Goal: Transaction & Acquisition: Book appointment/travel/reservation

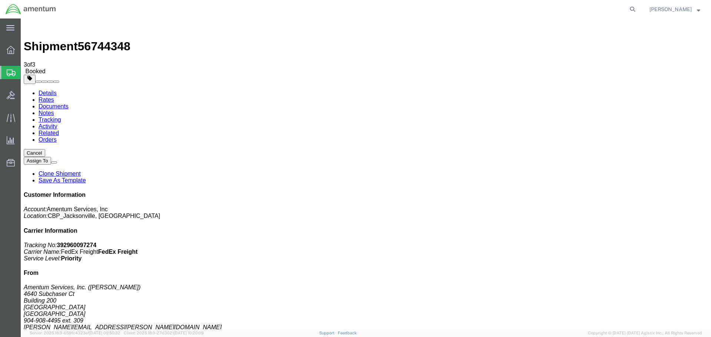
drag, startPoint x: 0, startPoint y: 0, endPoint x: 43, endPoint y: 97, distance: 105.7
click at [0, 0] on span "Create Shipment" at bounding box center [0, 0] width 0 height 0
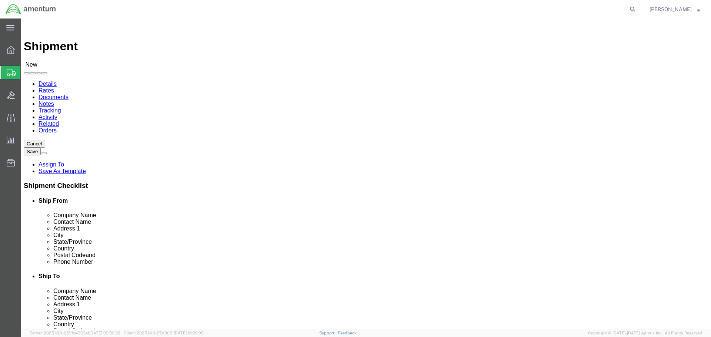
select select "MYPROFILE"
click input "text"
click input "STMU"
drag, startPoint x: 394, startPoint y: 139, endPoint x: 377, endPoint y: 140, distance: 16.7
click input "STMU"
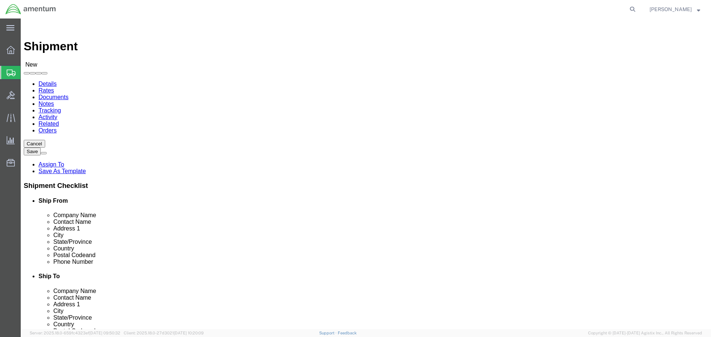
type input "ST. [PERSON_NAME] Marine Unit"
type input "[PERSON_NAME]"
type input "5328 [GEOGRAPHIC_DATA]"
type input "Building C, suite 207"
type input "St. [PERSON_NAME]"
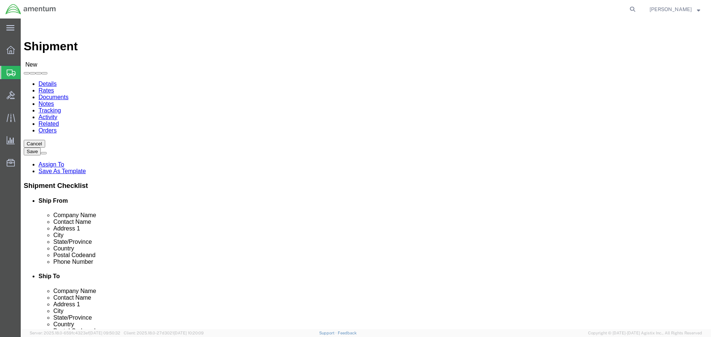
type input "v"
type input "virgin"
select select "030"
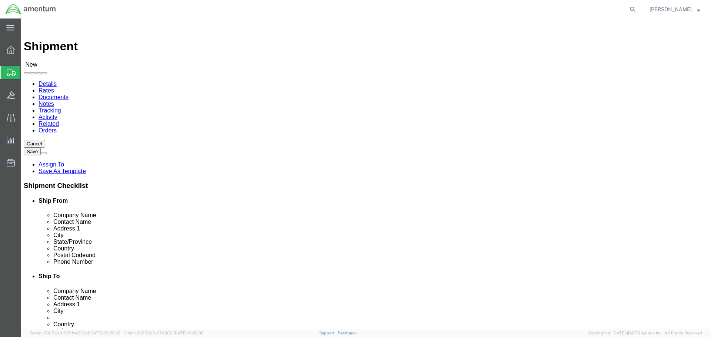
click input "Postal Code"
type input "00802"
click input "text"
type input "3407742744"
click input "text"
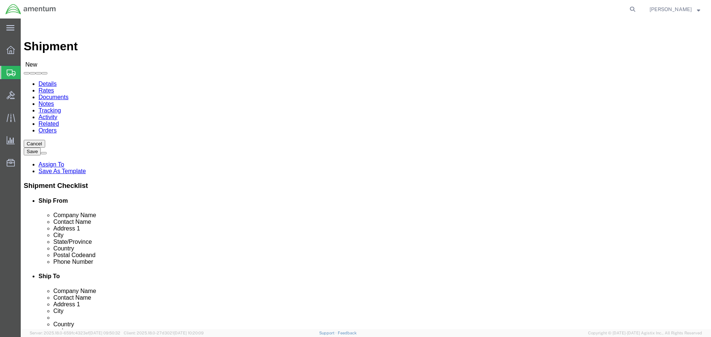
type input "314"
type input "[PERSON_NAME][EMAIL_ADDRESS][PERSON_NAME][DOMAIN_NAME]"
click input "3407742744"
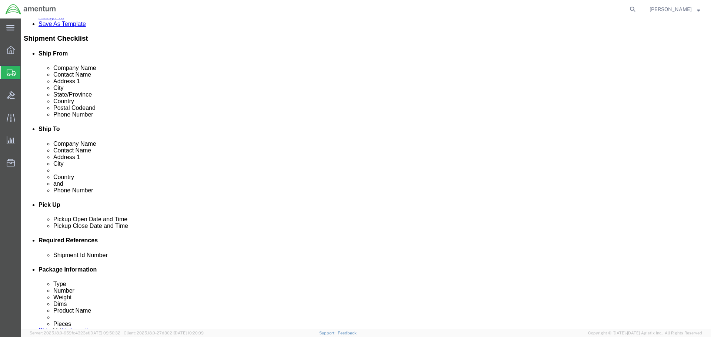
scroll to position [222, 0]
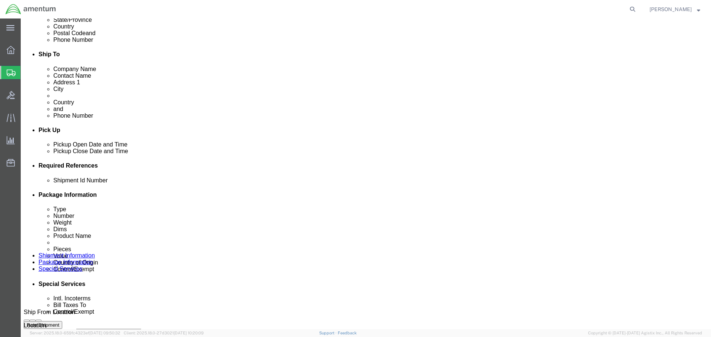
click input "text"
type input "b"
type input "BVND TO STMU"
click button "Add reference"
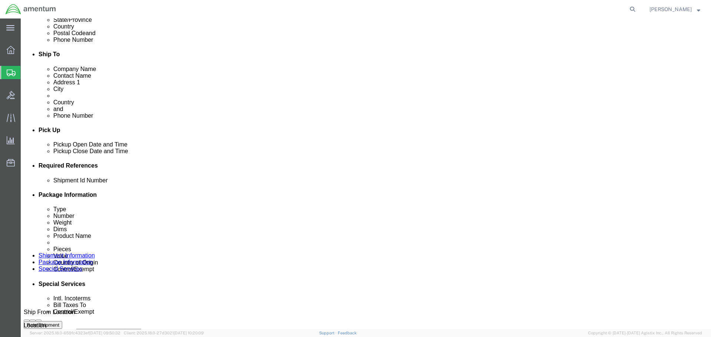
click button "Add reference"
click select "Select Account Type Activity ID Airline Appointment Number ASN Batch Request # …"
select select "PROJNUM"
click select "Select Account Type Activity ID Airline Appointment Number ASN Batch Request # …"
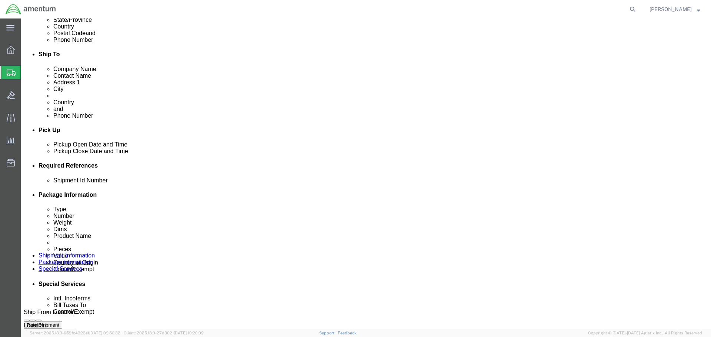
type input "6118.03.03.2219.000.SER.0000"
select select "DEPT"
type input "P"
type input "CBP"
select select "CUSTREF"
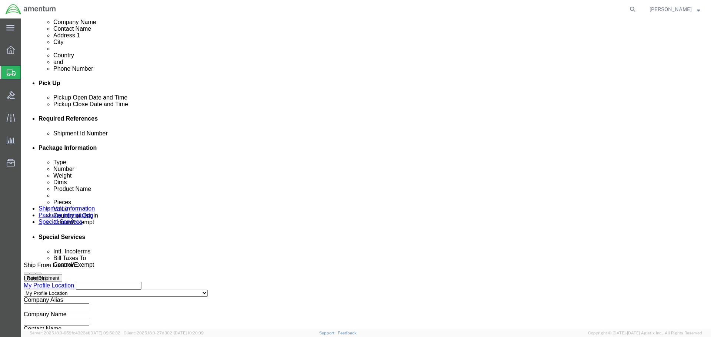
scroll to position [339, 0]
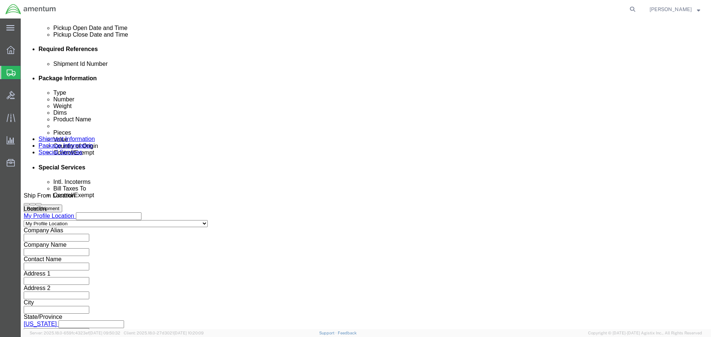
type input "BNVD"
click button "Continue"
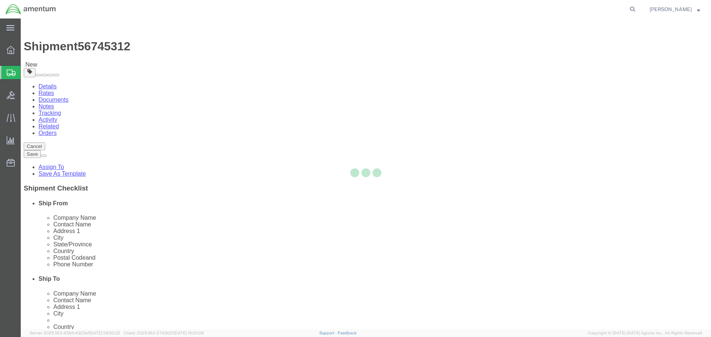
select select "CBOX"
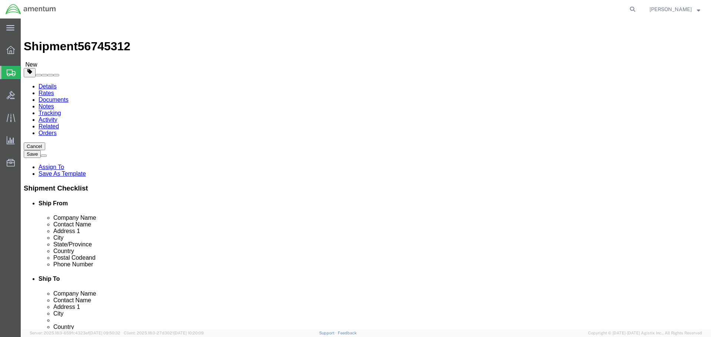
click input "text"
type input "16"
type input "12"
type input "10"
type input "8"
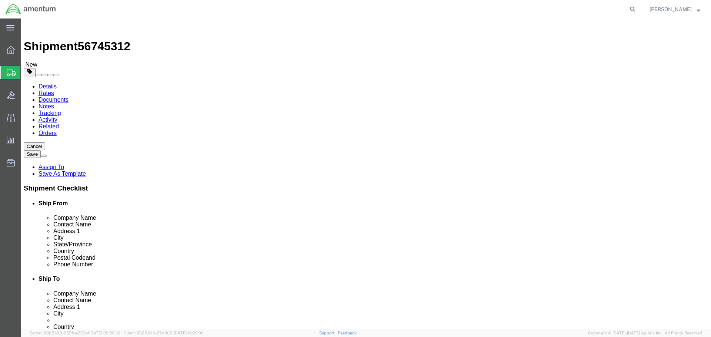
click link "Add Content"
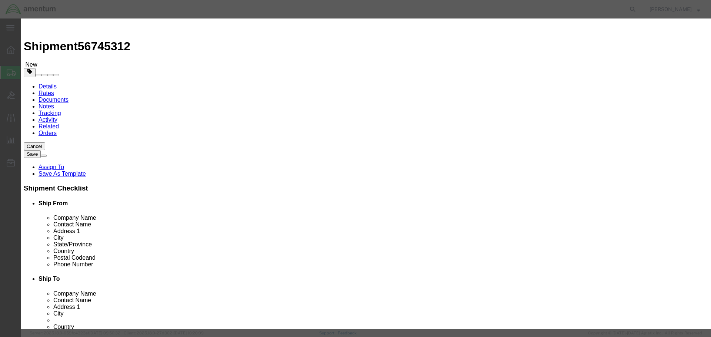
click input "text"
type input "BNVD"
type input "2"
type input "20000"
select select "USD"
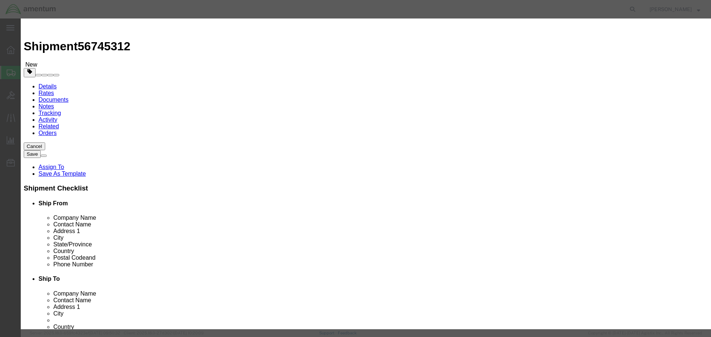
type input "BNR-003-A5"
click textarea
type textarea "u"
type textarea "b"
type textarea "Binocular Night Vision Device"
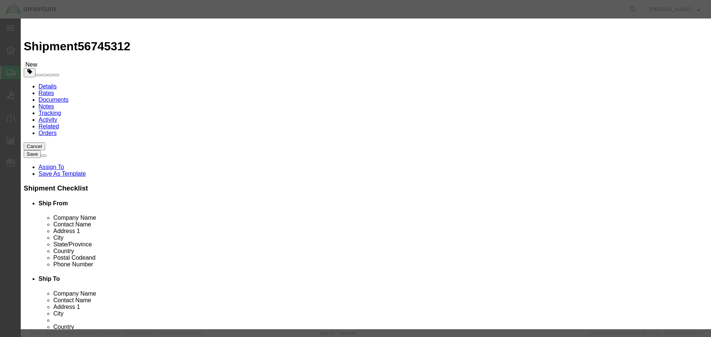
select select "US"
click button "Save & Close"
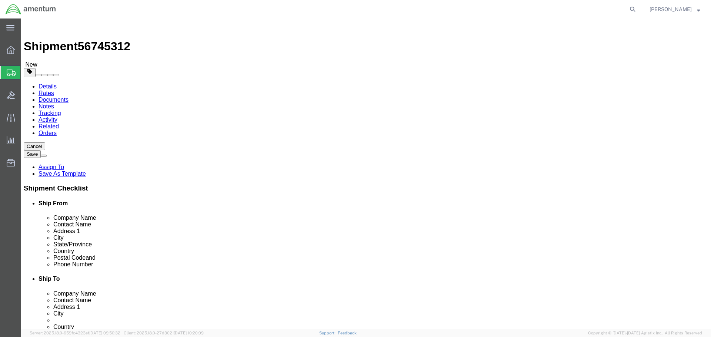
click button "Continue"
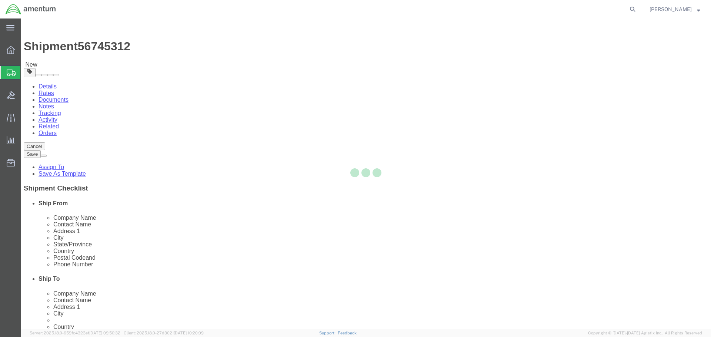
select select
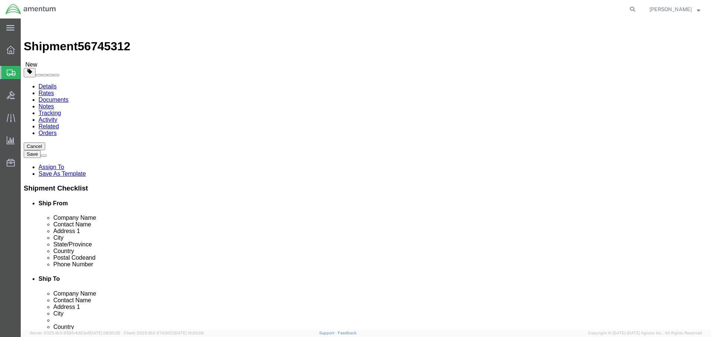
click button "Save"
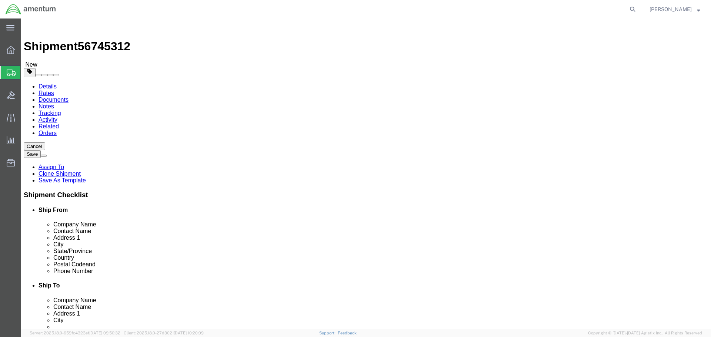
click at [0, 0] on span "Create Shipment" at bounding box center [0, 0] width 0 height 0
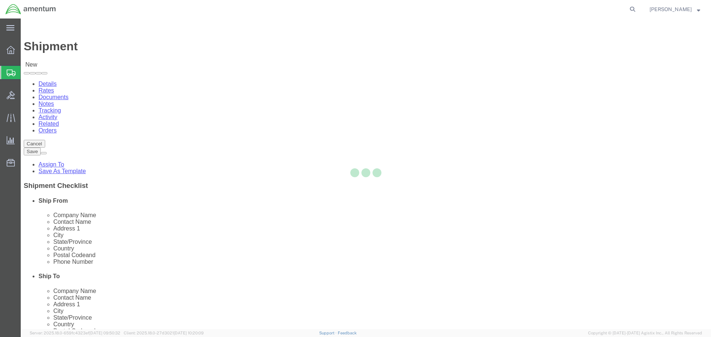
click at [201, 61] on div at bounding box center [366, 174] width 690 height 311
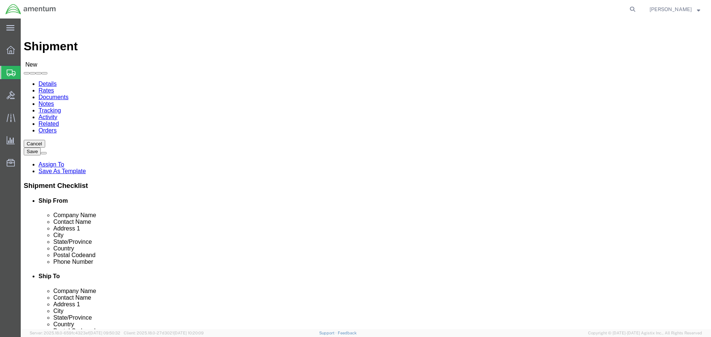
click div "Location Select Select My Profile Location [PHONE_NUMBER] [PHONE_NUMBER] [PHONE…"
select select "MYPROFILE"
select select "FL"
click input "text"
type input "314"
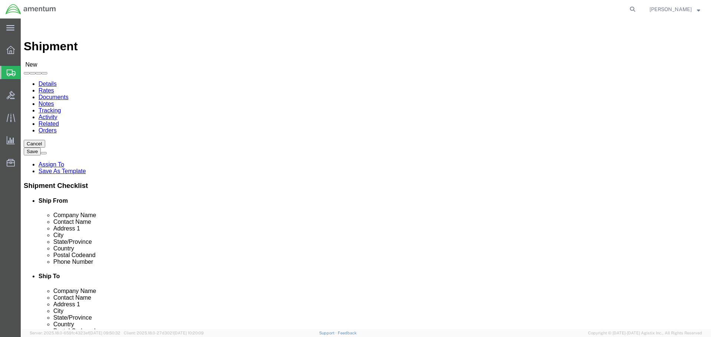
click input "text"
type input "f"
type input "Fort [PERSON_NAME] Marine Unit"
type input "M"
type input "attn: [PERSON_NAME]"
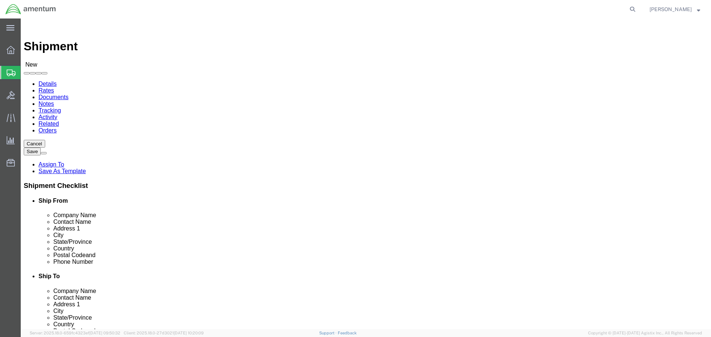
type input "[STREET_ADDRESS]"
type input "[PERSON_NAME]"
type input "f"
type input "fl"
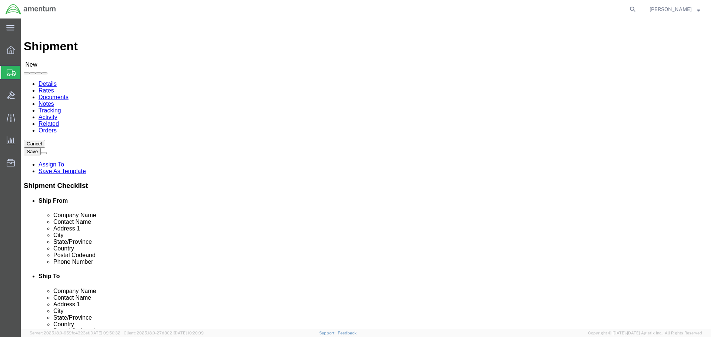
type input "34994"
click input "text"
type input "7866509562"
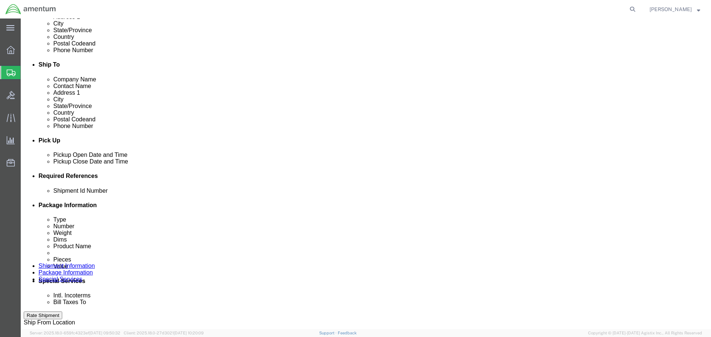
scroll to position [259, 0]
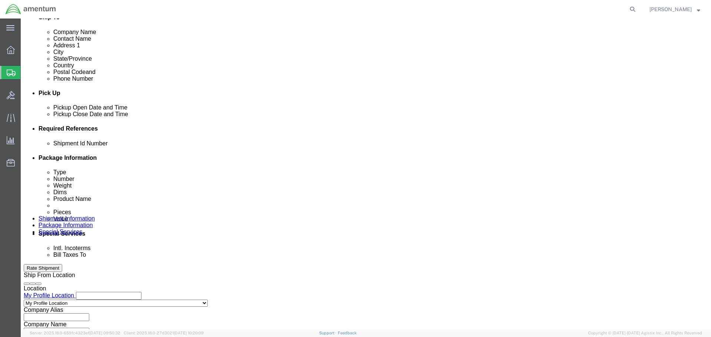
click input "text"
click button "Add reference"
click select "Select Account Type Activity ID Airline Appointment Number ASN Batch Request # …"
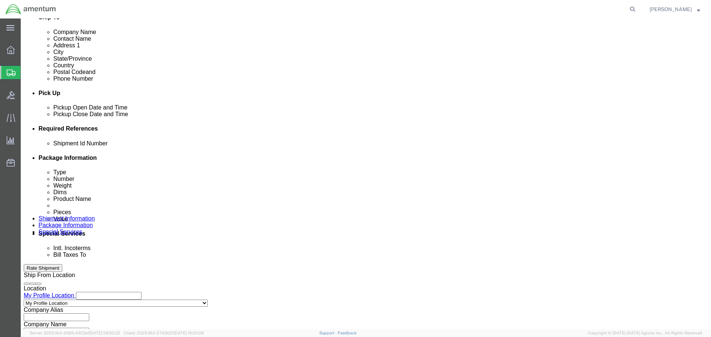
click input "BNVD TO FPMU"
drag, startPoint x: 135, startPoint y: 197, endPoint x: 122, endPoint y: 198, distance: 13.4
click input "BNVD TO FPMU"
type input "BNVD TO FT. [PERSON_NAME]"
select select "PROJNUM"
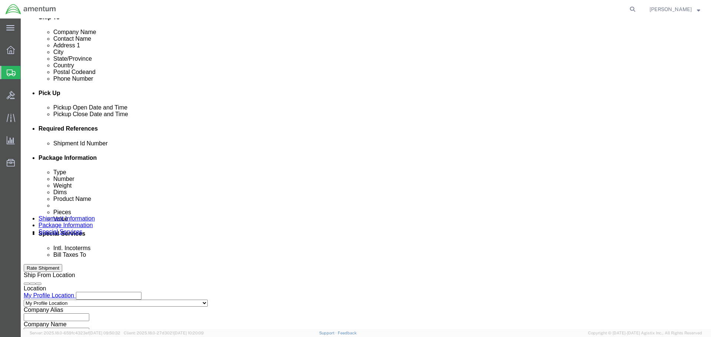
scroll to position [0, 12]
type input "6118.03.03.2219.000.SER.0000"
select select "DEPT"
type input "CBP"
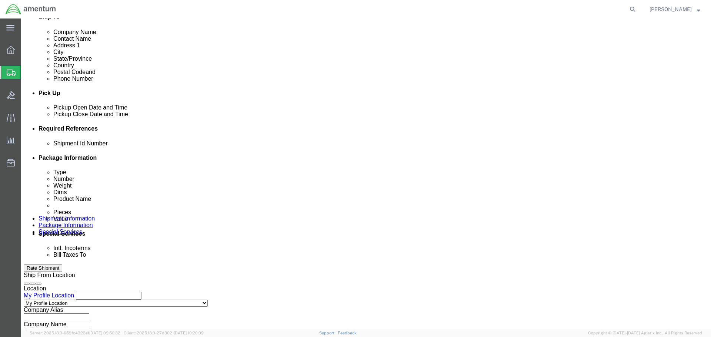
select select "CUSTREF"
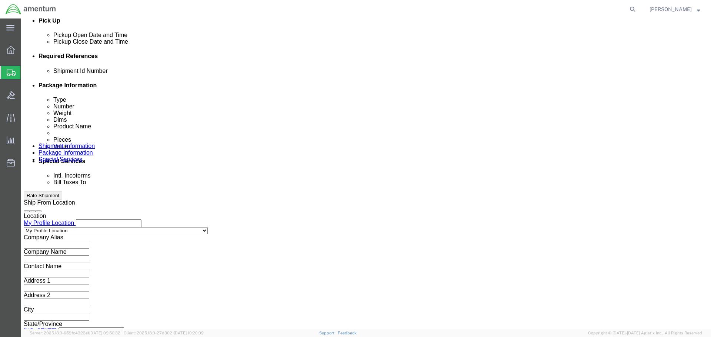
scroll to position [339, 0]
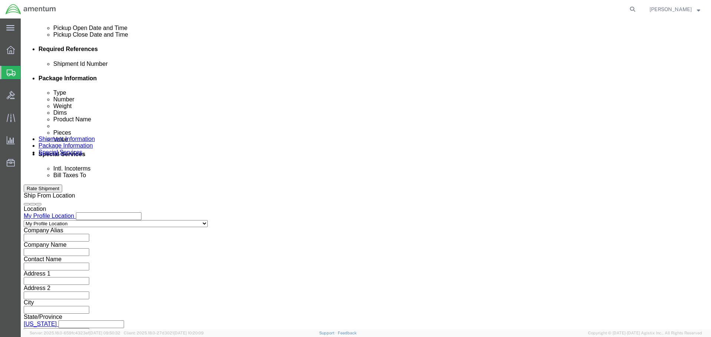
type input "FORT [PERSON_NAME] MU"
click button "Continue"
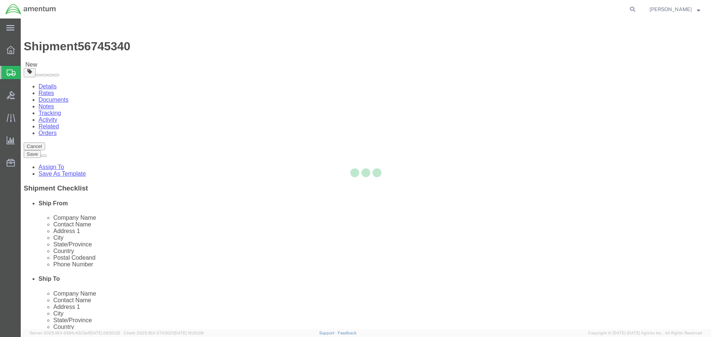
select select "CBOX"
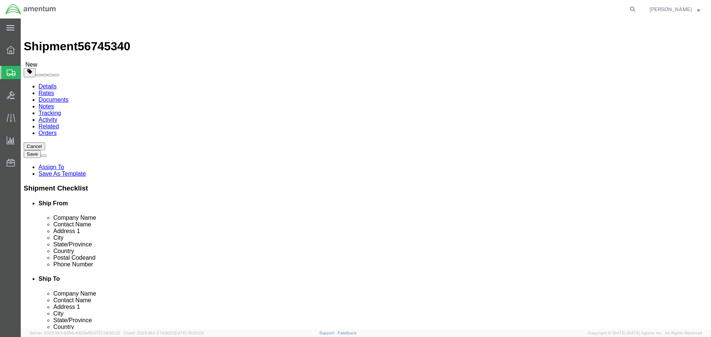
click input "text"
type input "10"
type input "8"
type input "6"
type input "5"
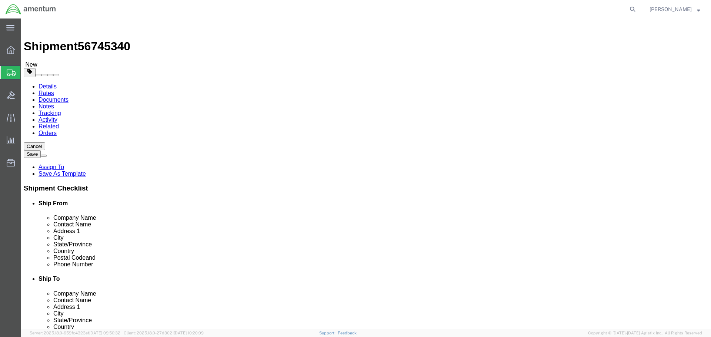
click link "Add Content"
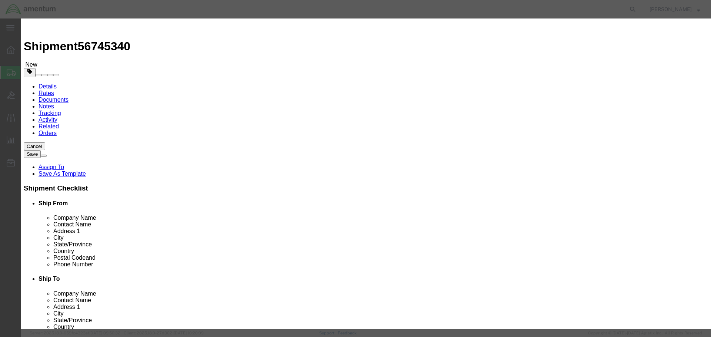
click input "text"
type input "BNVD"
type input "1"
type input "10000"
click button "Save & Close"
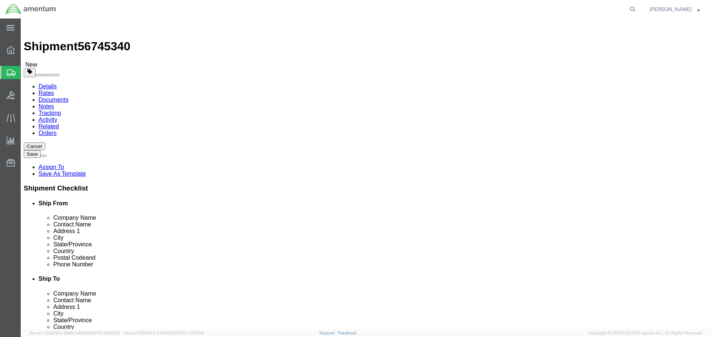
click button "Rate Shipment"
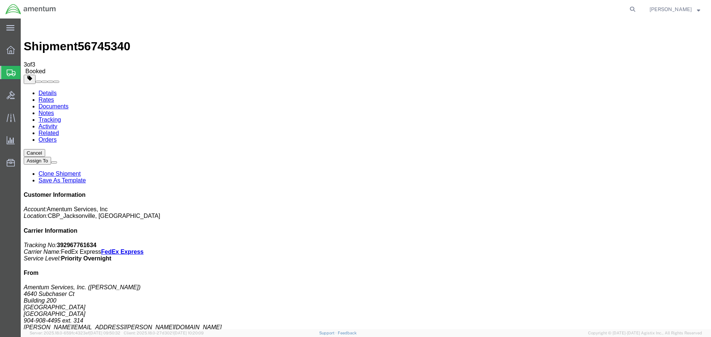
checkbox input "true"
drag, startPoint x: 194, startPoint y: 247, endPoint x: 158, endPoint y: 199, distance: 60.0
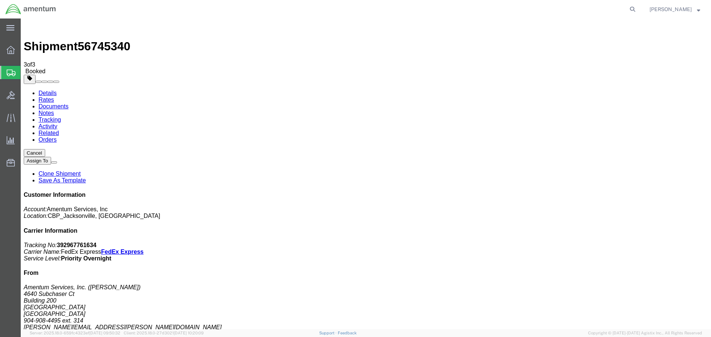
click at [0, 0] on span "Create Shipment" at bounding box center [0, 0] width 0 height 0
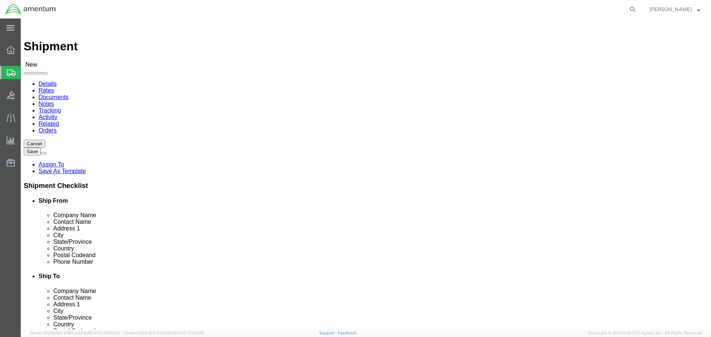
select select "MYPROFILE"
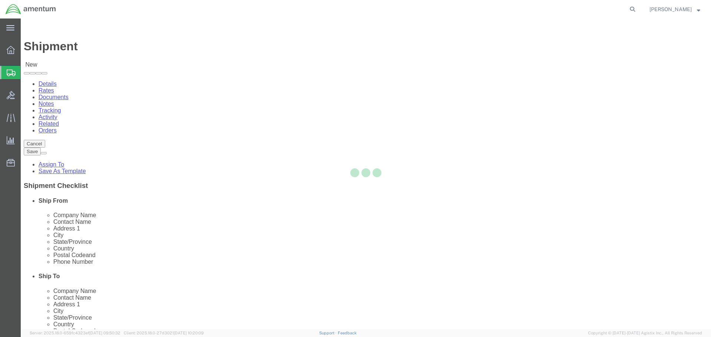
select select "FL"
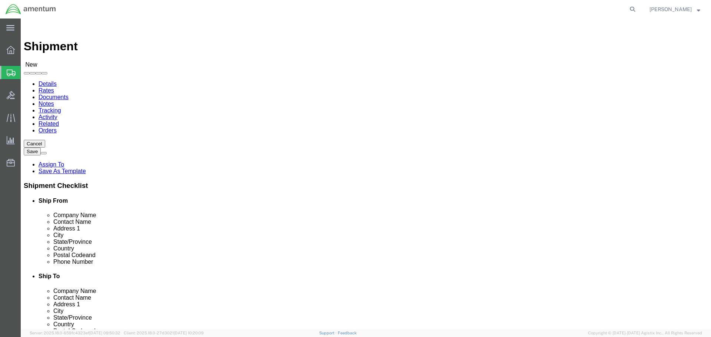
click input "text"
type input "314"
click input "text"
type input "s"
type input "San Diego Marine Unit"
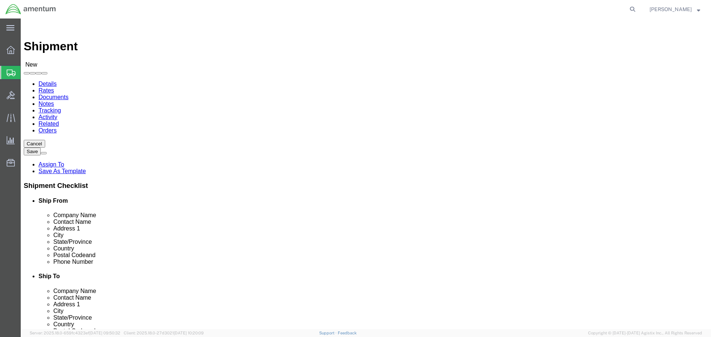
type input "attn: [PERSON_NAME]"
type input "[STREET_ADDRESS][PERSON_NAME]"
type input "Sand Diego"
type input "c"
type input "cal"
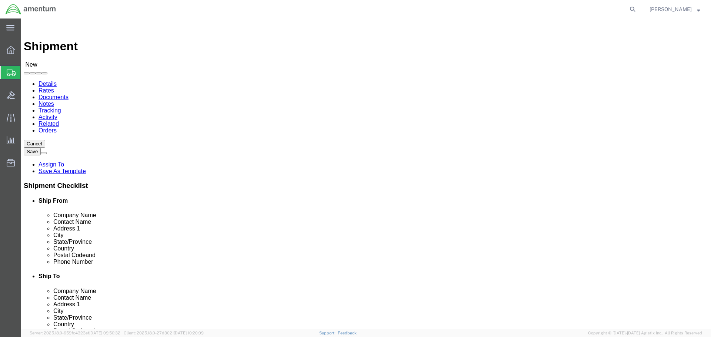
type input "92106"
click div
click input "text"
type input "9"
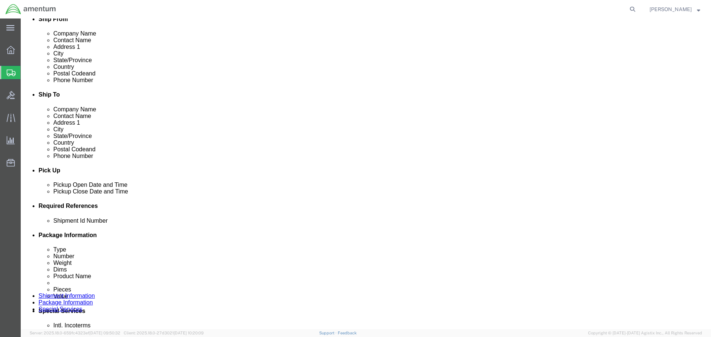
scroll to position [185, 0]
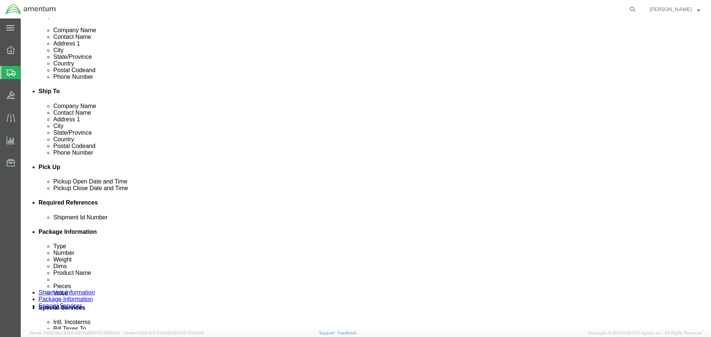
type input "6193651161"
click input "text"
type input "BNVD TO SDMU"
click button "Add reference"
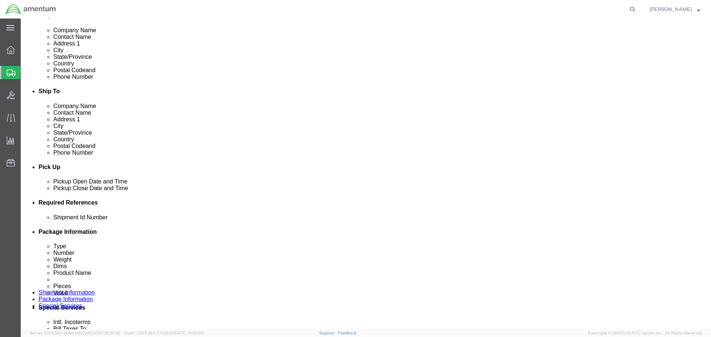
click button "Add reference"
click select "Select Account Type Activity ID Airline Appointment Number ASN Batch Request # …"
select select "PROJNUM"
click select "Select Account Type Activity ID Airline Appointment Number ASN Batch Request # …"
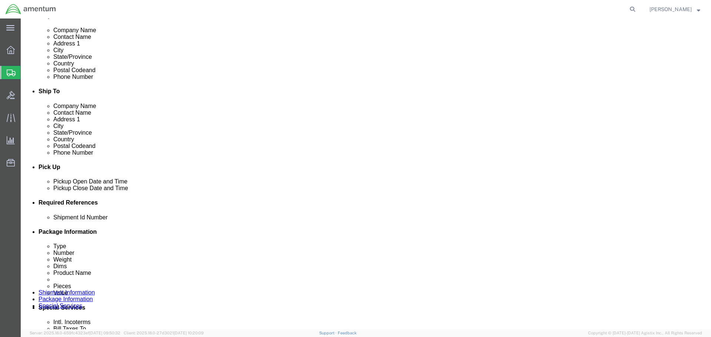
type input "6118.03.03.2219.000.SER.0000"
select select "DELNUM"
type input "CBP"
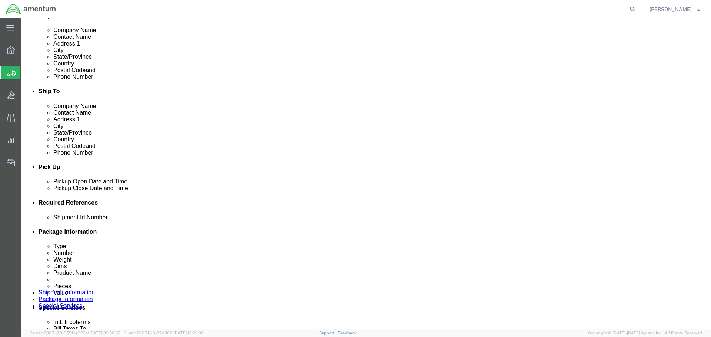
select select "DEPT"
select select "CUSTREF"
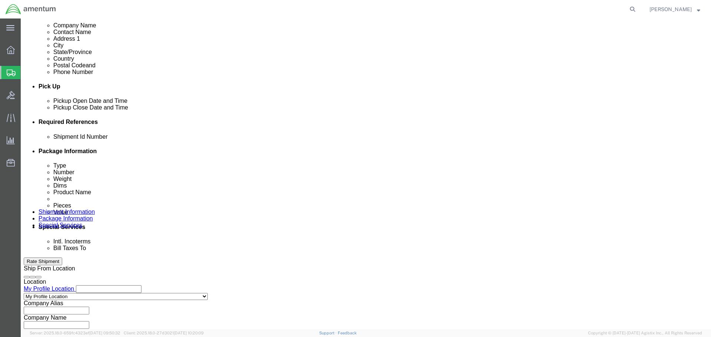
scroll to position [333, 0]
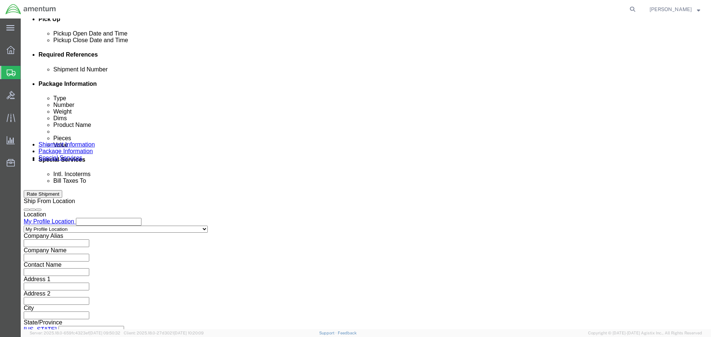
type input "SAN DIEGO MARINE UNIT"
click button "Continue"
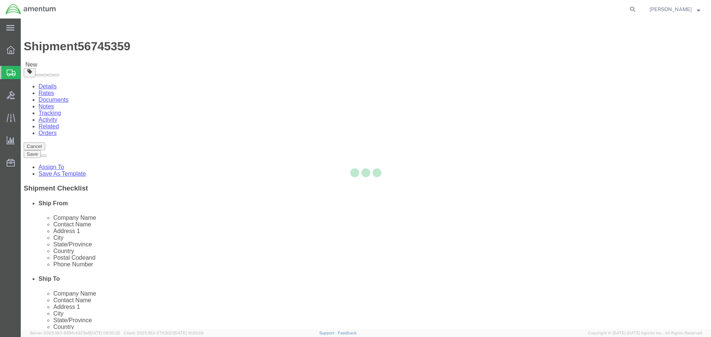
select select "CBOX"
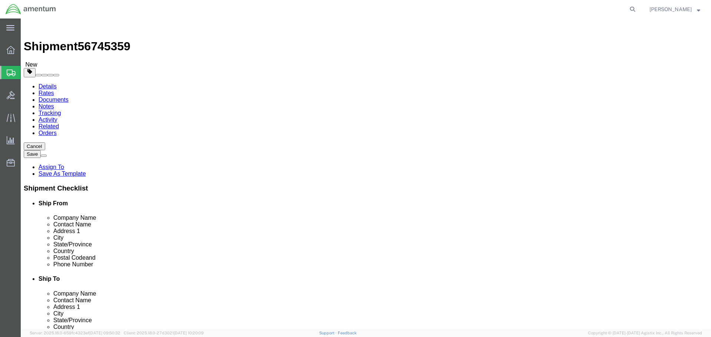
click input "text"
type input "19"
type input "12"
type input "7"
type input "15"
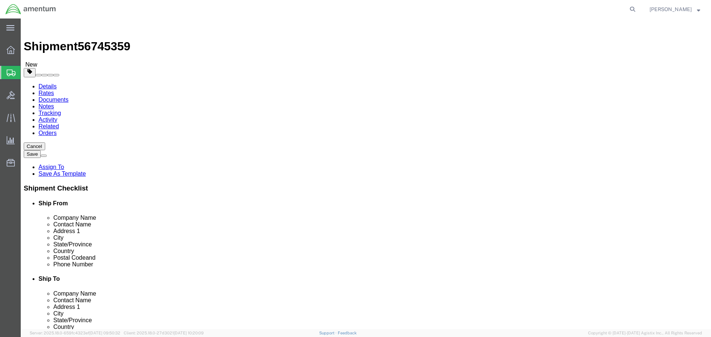
click link "Add Content"
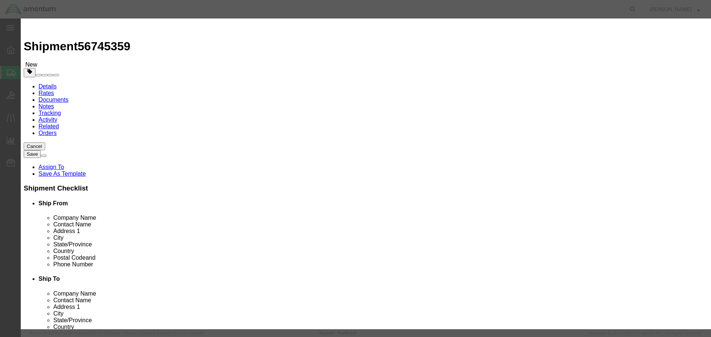
click input "text"
type input "BNVD"
type input "4"
type input "40000"
click button "Save & Close"
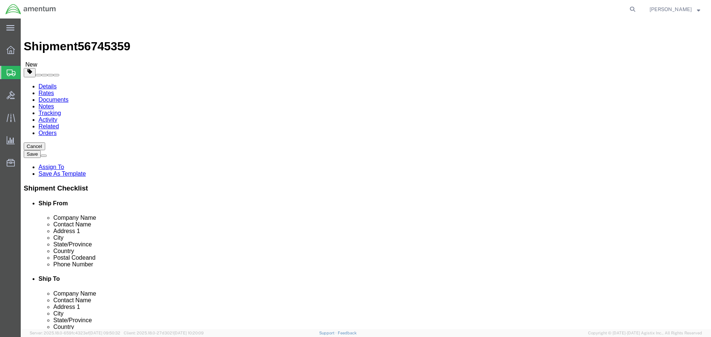
click button "Rate Shipment"
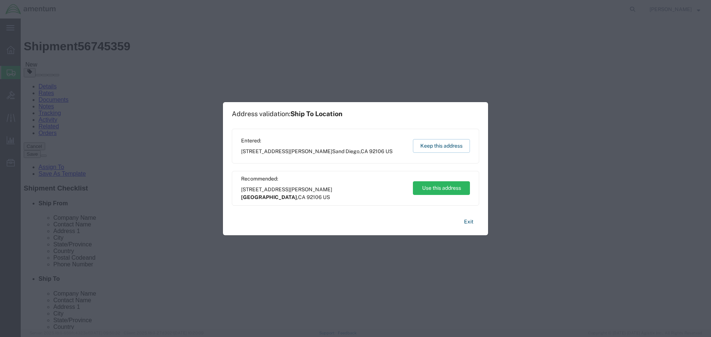
click at [448, 134] on div "Entered: [STREET_ADDRESS][PERSON_NAME] Keep this address" at bounding box center [355, 146] width 247 height 35
click at [444, 148] on button "Keep this address" at bounding box center [441, 146] width 57 height 14
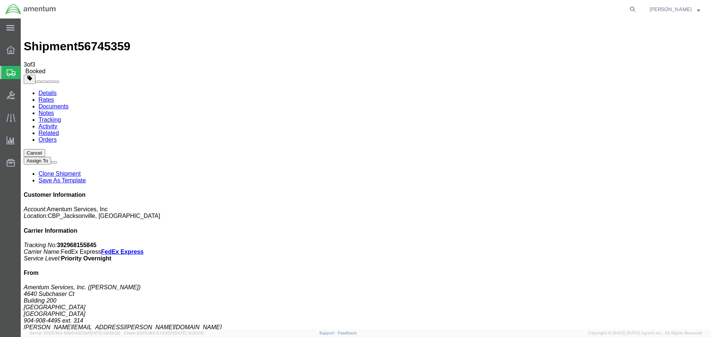
checkbox input "true"
click at [97, 242] on b "392968155845" at bounding box center [77, 245] width 40 height 6
copy b "392968155845"
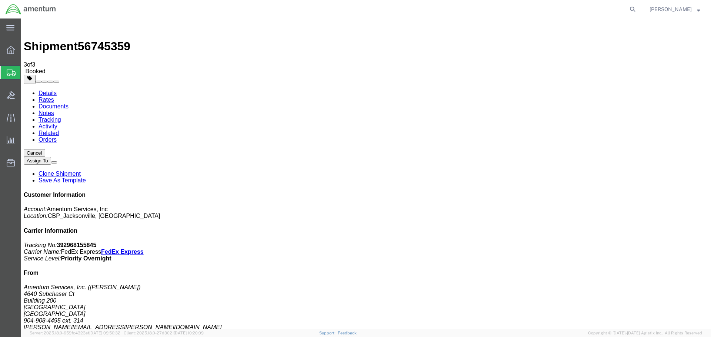
drag, startPoint x: 319, startPoint y: 237, endPoint x: 307, endPoint y: 234, distance: 11.8
